Goal: Complete application form: Complete application form

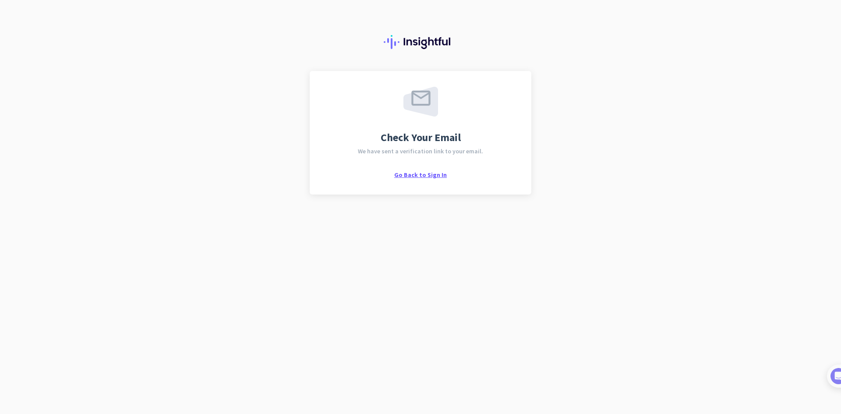
click at [430, 176] on span "Go Back to Sign In" at bounding box center [420, 175] width 53 height 8
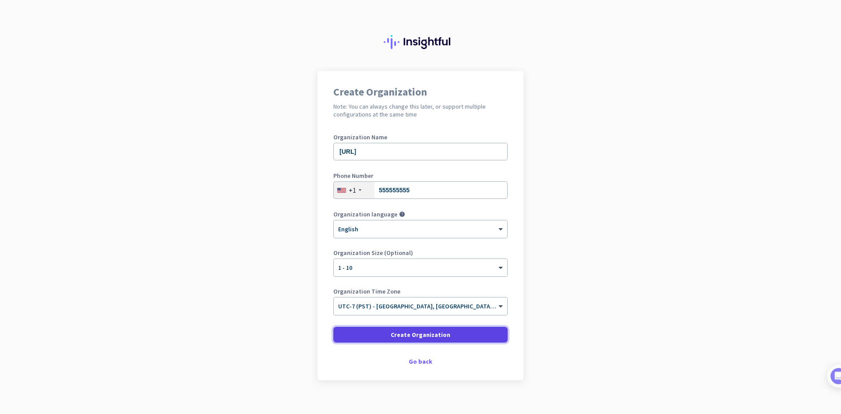
click at [432, 337] on span "Create Organization" at bounding box center [421, 334] width 60 height 9
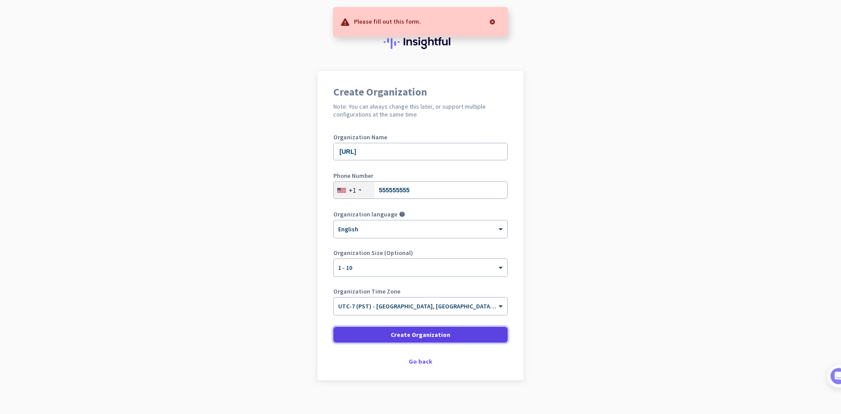
click at [432, 337] on span "Create Organization" at bounding box center [421, 334] width 60 height 9
click at [440, 193] on input "555555555" at bounding box center [420, 190] width 174 height 18
type input "5"
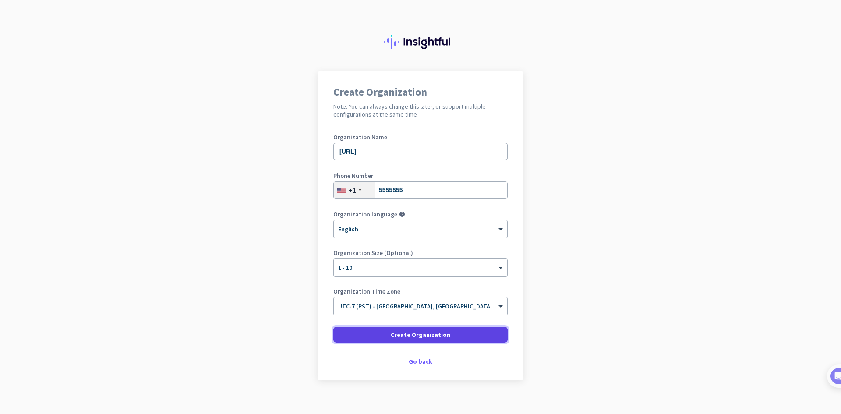
click at [432, 334] on span "Create Organization" at bounding box center [421, 334] width 60 height 9
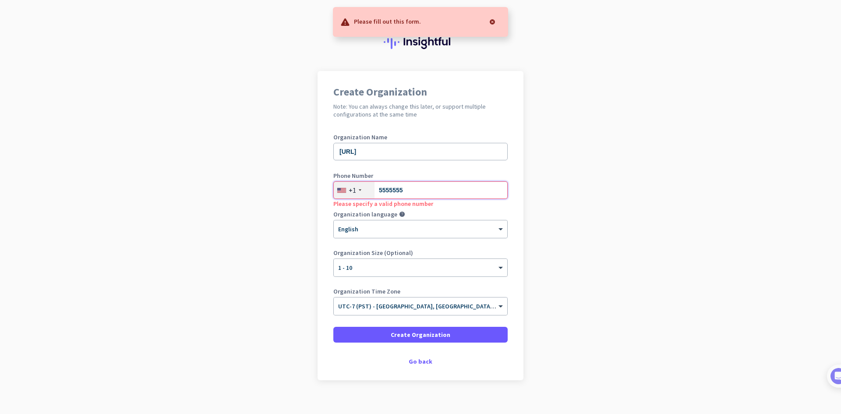
click at [422, 189] on input "5555555" at bounding box center [420, 190] width 174 height 18
type input "5"
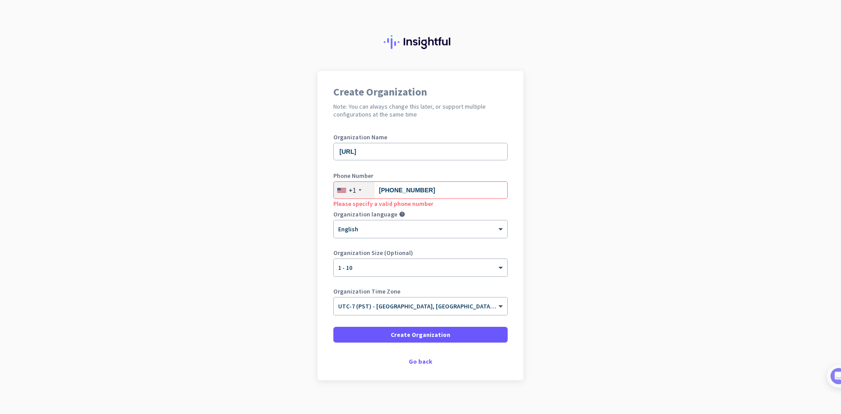
click at [437, 206] on div "Please specify a valid phone number" at bounding box center [420, 203] width 174 height 9
drag, startPoint x: 386, startPoint y: 191, endPoint x: 376, endPoint y: 192, distance: 10.1
click at [376, 192] on input "555-555-5555" at bounding box center [420, 190] width 174 height 18
type input "832-555-5555"
click at [564, 200] on app-onboarding-organization "Create Organization Note: You can always change this later, or support multiple…" at bounding box center [420, 247] width 841 height 353
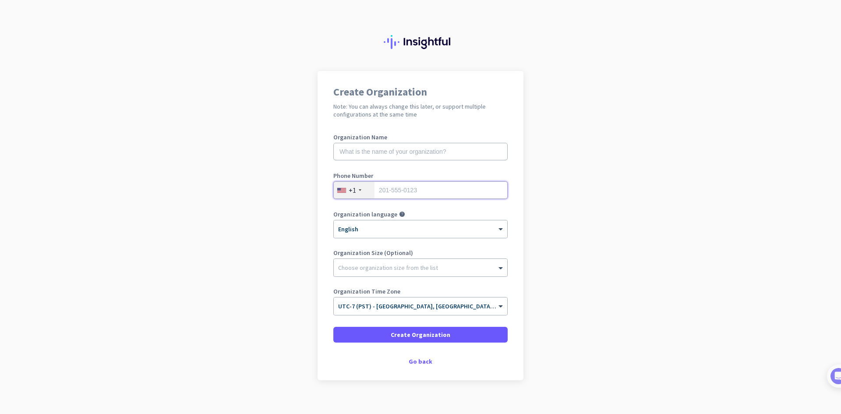
click at [384, 194] on input "tel" at bounding box center [420, 190] width 174 height 18
click at [389, 147] on input "text" at bounding box center [420, 152] width 174 height 18
click at [365, 205] on span "Phone number is required" at bounding box center [368, 204] width 70 height 8
